Goal: Communication & Community: Answer question/provide support

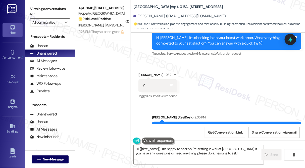
scroll to position [602, 0]
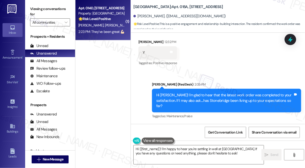
click at [108, 28] on div "[PERSON_NAME] [PERSON_NAME]" at bounding box center [101, 25] width 47 height 6
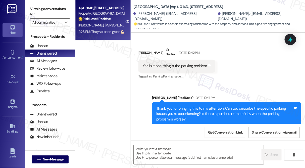
type textarea "Fetching suggested responses. Please feel free to read through the conversation…"
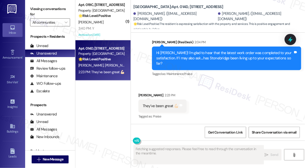
scroll to position [1176, 0]
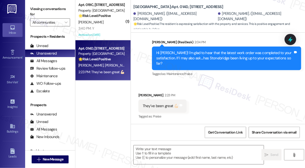
click at [237, 59] on div "Hi [PERSON_NAME]! I'm glad to hear that the latest work order was completed to …" at bounding box center [224, 58] width 137 height 16
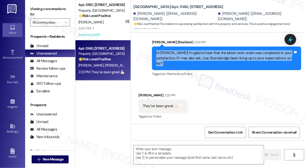
click at [237, 59] on div "Hi [PERSON_NAME]! I'm glad to hear that the latest work order was completed to …" at bounding box center [224, 58] width 137 height 16
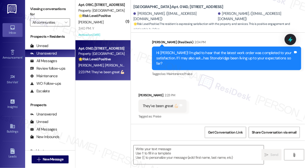
click at [55, 1] on div "Viewing conversations for All communities " at bounding box center [50, 15] width 50 height 31
click at [155, 153] on textarea at bounding box center [198, 154] width 130 height 19
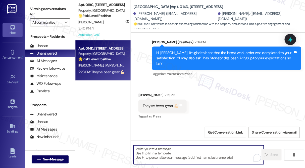
paste textarea "That’s wonderful to hear, [PERSON_NAME], thank you! If you’re comfortable, woul…"
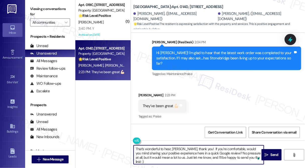
click at [203, 155] on textarea "That’s wonderful to hear, [PERSON_NAME], thank you! If you’re comfortable, woul…" at bounding box center [198, 154] width 130 height 19
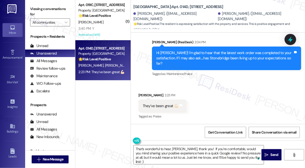
click at [140, 95] on div "[PERSON_NAME] 2:23 PM" at bounding box center [162, 95] width 48 height 7
copy div "Allia"
click at [173, 148] on textarea "That’s wonderful to hear, [PERSON_NAME], thank you! If you’re comfortable, woul…" at bounding box center [198, 154] width 130 height 19
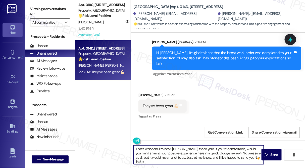
click at [173, 148] on textarea "That’s wonderful to hear, [PERSON_NAME], thank you! If you’re comfortable, woul…" at bounding box center [198, 154] width 130 height 19
paste textarea "All"
type textarea "That’s wonderful to hear, [PERSON_NAME], thank you! If you’re comfortable, woul…"
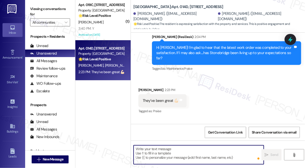
scroll to position [1222, 0]
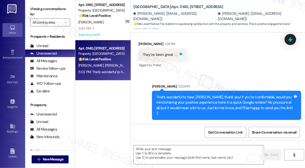
click at [182, 56] on icon at bounding box center [181, 54] width 4 height 4
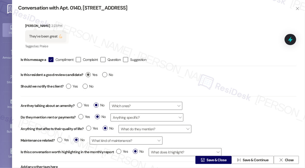
click at [87, 73] on label "Yes" at bounding box center [92, 74] width 12 height 5
click at [87, 73] on input "Yes" at bounding box center [92, 75] width 12 height 7
radio input "true"
click at [88, 88] on span "No" at bounding box center [88, 86] width 11 height 5
click at [88, 88] on input "No" at bounding box center [88, 87] width 11 height 7
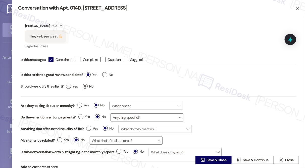
radio input "true"
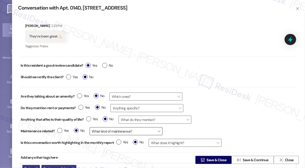
scroll to position [12, 0]
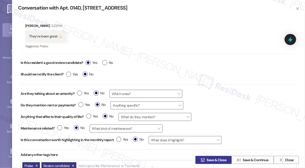
click at [208, 158] on span "Save & Close" at bounding box center [216, 159] width 20 height 5
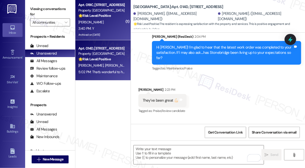
click at [102, 15] on strong "🌟 Risk Level: Positive" at bounding box center [94, 15] width 32 height 5
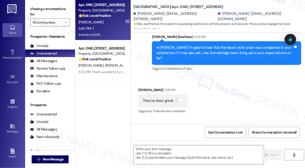
type textarea "Fetching suggested responses. Please feel free to read through the conversation…"
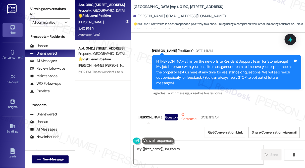
scroll to position [9480, 0]
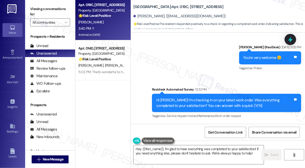
click at [51, 14] on label "Viewing conversations for" at bounding box center [50, 11] width 40 height 13
click at [189, 157] on textarea "Hey {{first_name}}, I'm glad to hear everything was completed to your satisfact…" at bounding box center [198, 154] width 130 height 19
drag, startPoint x: 261, startPoint y: 153, endPoint x: 219, endPoint y: 123, distance: 51.8
click at [219, 123] on div "Announcement, sent via SMS [PERSON_NAME] (ResiDesk) [DATE] 11:11 AM Hi [PERSON_…" at bounding box center [218, 117] width 174 height 168
click at [266, 155] on icon "" at bounding box center [266, 155] width 4 height 4
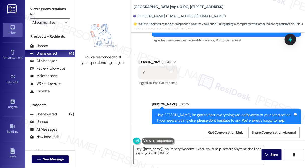
scroll to position [9555, 0]
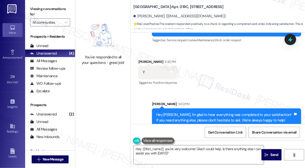
click at [221, 112] on div "Hey [PERSON_NAME], I'm glad to hear everything was completed to your satisfacti…" at bounding box center [224, 117] width 137 height 11
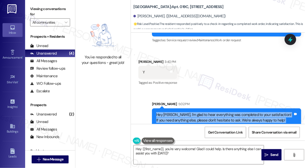
click at [221, 112] on div "Hey [PERSON_NAME], I'm glad to hear everything was completed to your satisfacti…" at bounding box center [224, 117] width 137 height 11
click at [187, 147] on textarea "Hey {{first_name}}, you're very welcome! Glad I could help. Is there anything e…" at bounding box center [198, 154] width 130 height 19
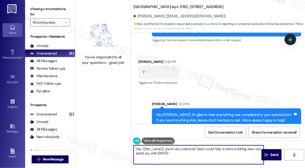
click at [182, 150] on textarea "Hey {{first_name}}, you're very welcome! Glad I could help. Is there anything e…" at bounding box center [198, 154] width 130 height 19
type textarea "You're welcome and have a wonderful weekend ahead! :)"
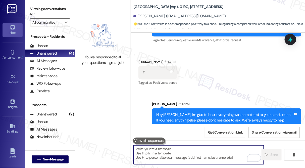
scroll to position [9555, 0]
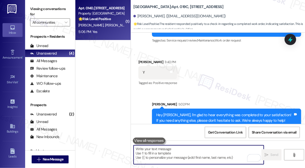
click at [99, 29] on div "5:06 PM: Yes 5:06 PM: Yes" at bounding box center [101, 32] width 47 height 6
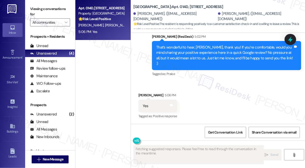
scroll to position [1271, 0]
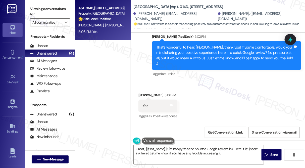
type textarea "Great, {{first_name}}! I'm happy to send you the Google review link. Here it is…"
drag, startPoint x: 47, startPoint y: 7, endPoint x: 65, endPoint y: 13, distance: 19.0
click at [47, 7] on label "Viewing conversations for" at bounding box center [50, 11] width 40 height 13
click at [296, 40] on div at bounding box center [290, 39] width 15 height 14
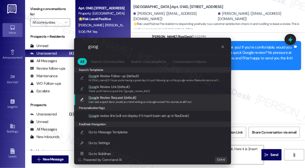
type input "goog"
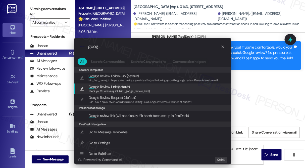
click at [124, 91] on span "Thank you!!! Here's a quick link {{google_review_link}}" at bounding box center [119, 91] width 61 height 4
type textarea "Thank you!!! Here's a quick link {{google_review_link}}"
